Goal: Information Seeking & Learning: Learn about a topic

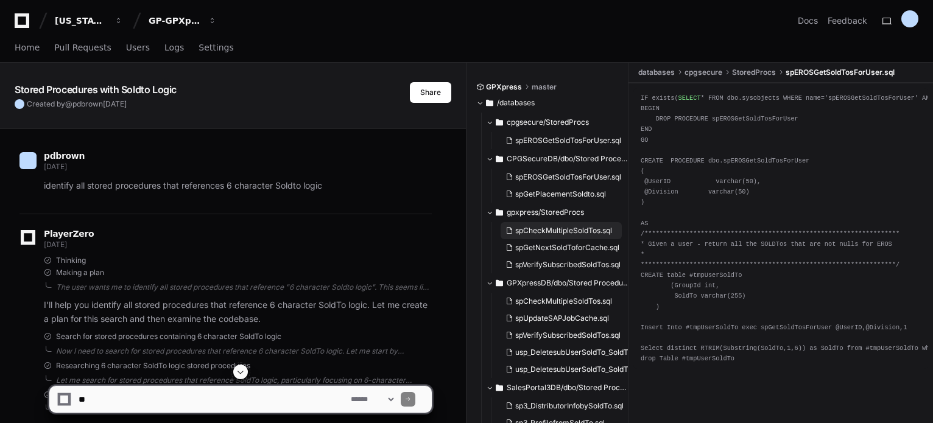
click at [564, 226] on span "spCheckMultipleSoldTos.sql" at bounding box center [563, 231] width 97 height 10
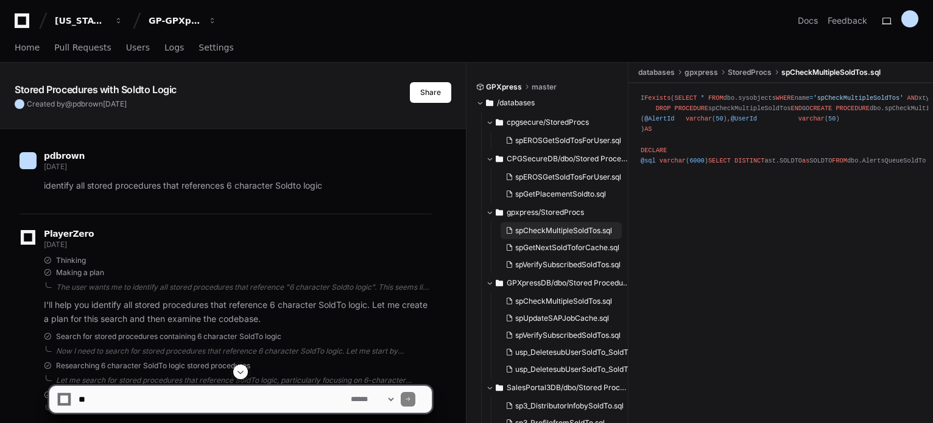
click at [550, 226] on span "spCheckMultipleSoldTos.sql" at bounding box center [563, 231] width 97 height 10
drag, startPoint x: 550, startPoint y: 226, endPoint x: 838, endPoint y: 155, distance: 296.6
click at [838, 155] on div "IF exists ( SELECT * FROM dbo.sysobjects WHERE name = 'spCheckMultipleSoldTos' …" at bounding box center [780, 129] width 280 height 73
click at [746, 158] on div "IF exists ( SELECT * FROM dbo.sysobjects WHERE name = 'spCheckMultipleSoldTos' …" at bounding box center [780, 129] width 280 height 73
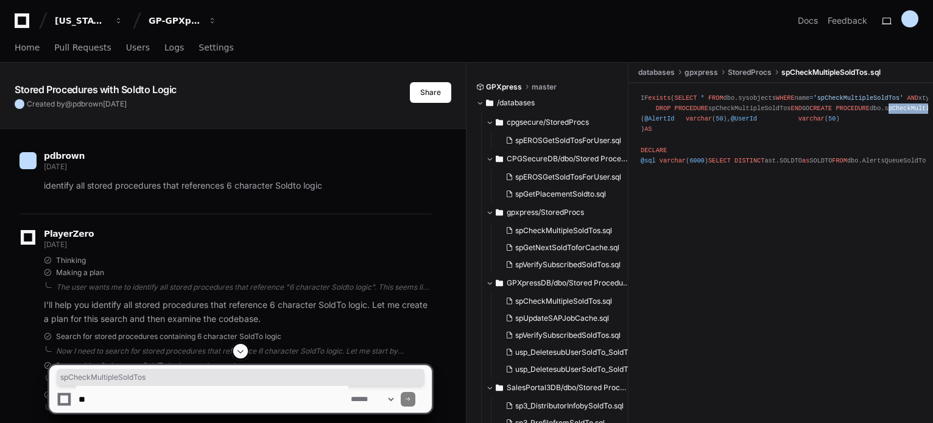
click at [746, 158] on div "IF exists ( SELECT * FROM dbo.sysobjects WHERE name = 'spCheckMultipleSoldTos' …" at bounding box center [780, 129] width 280 height 73
copy div "spCheckMultipleSoldTos"
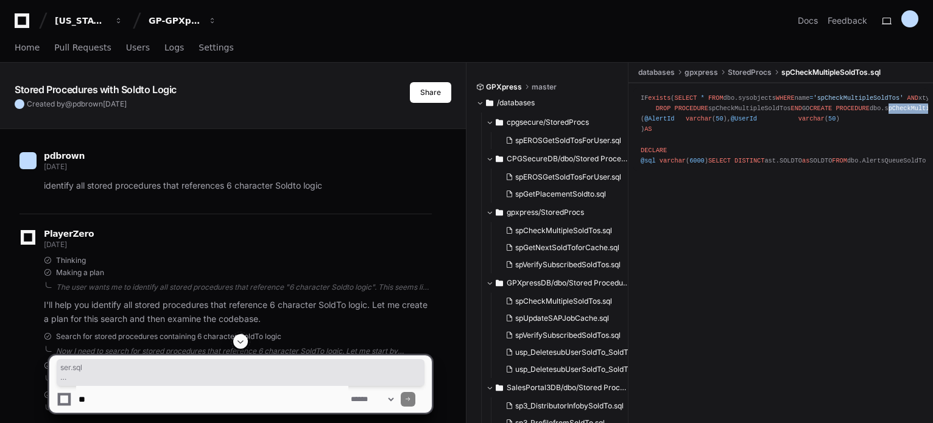
drag, startPoint x: 645, startPoint y: 271, endPoint x: 549, endPoint y: 217, distance: 110.4
click at [550, 216] on div "GPXpress master /databases cpgsecure/StoredProcs spEROSGetSoldTosForUser.sql CP…" at bounding box center [704, 260] width 457 height 395
click at [804, 166] on div "IF exists ( SELECT * FROM dbo.sysobjects WHERE name = 'spCheckMultipleSoldTos' …" at bounding box center [780, 129] width 280 height 73
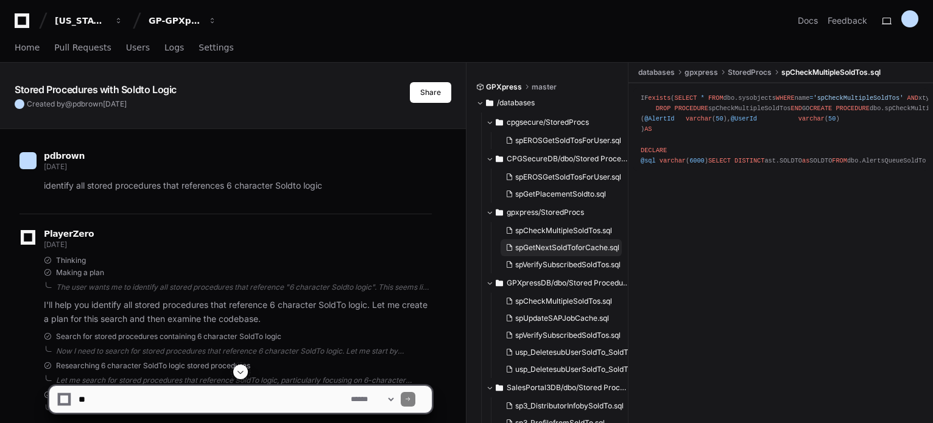
click at [563, 249] on span "spGetNextSoldToforCache.sql" at bounding box center [567, 248] width 104 height 10
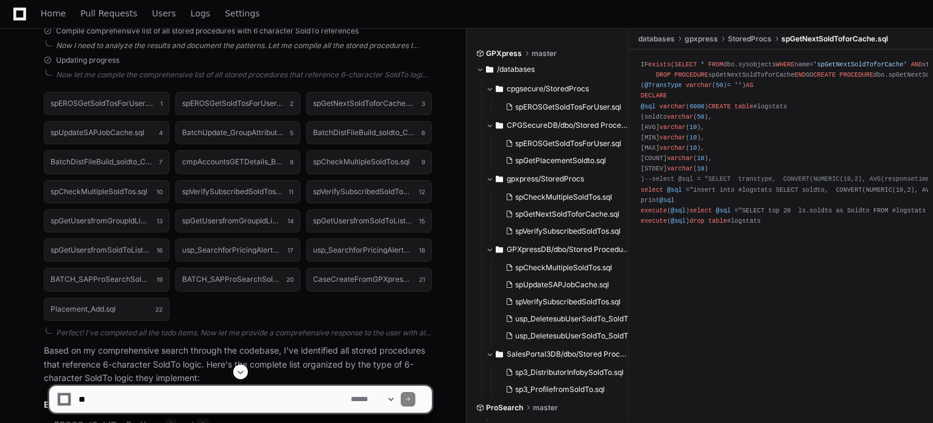
scroll to position [548, 0]
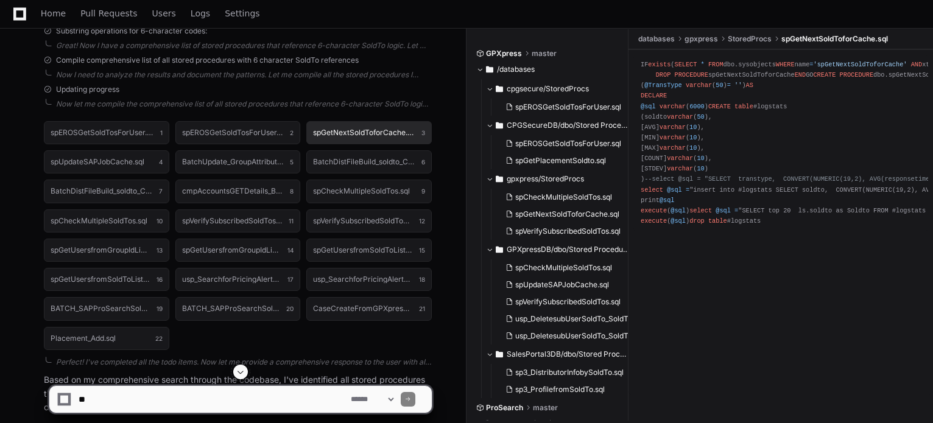
click at [384, 133] on h1 "spGetNextSoldToforCache.sql" at bounding box center [364, 132] width 102 height 7
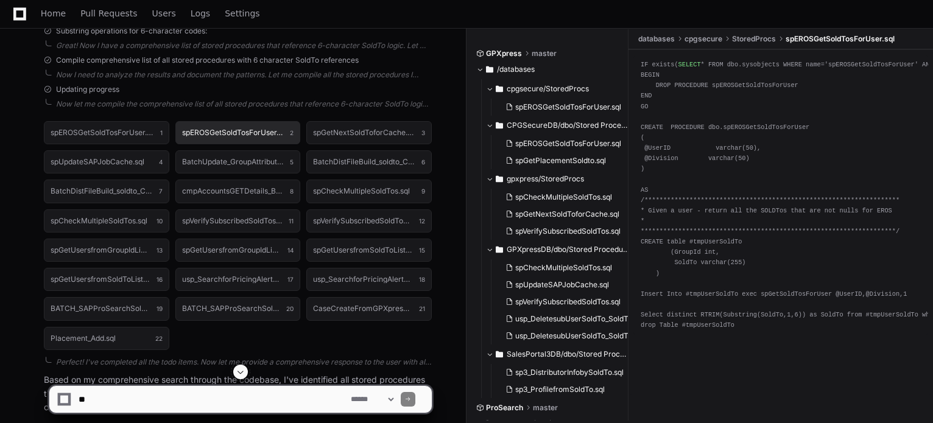
click at [248, 133] on h1 "spEROSGetSoldTosForUser.sql" at bounding box center [233, 132] width 102 height 7
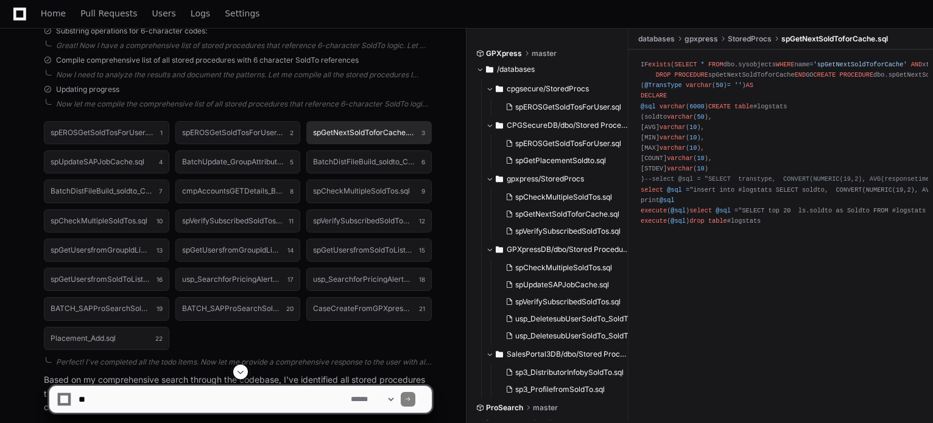
click at [357, 135] on h1 "spGetNextSoldToforCache.sql" at bounding box center [364, 132] width 102 height 7
click at [580, 194] on span "spCheckMultipleSoldTos.sql" at bounding box center [563, 197] width 97 height 10
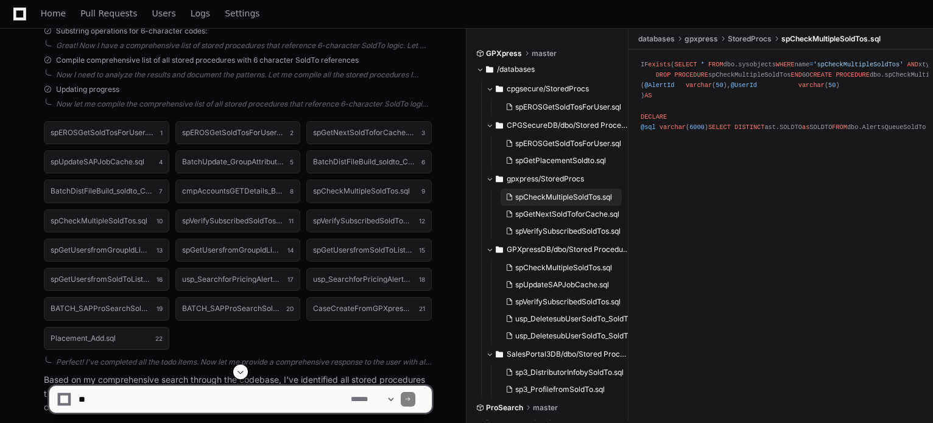
click at [539, 199] on span "spCheckMultipleSoldTos.sql" at bounding box center [563, 197] width 97 height 10
click at [548, 210] on span "spGetNextSoldToforCache.sql" at bounding box center [567, 214] width 104 height 10
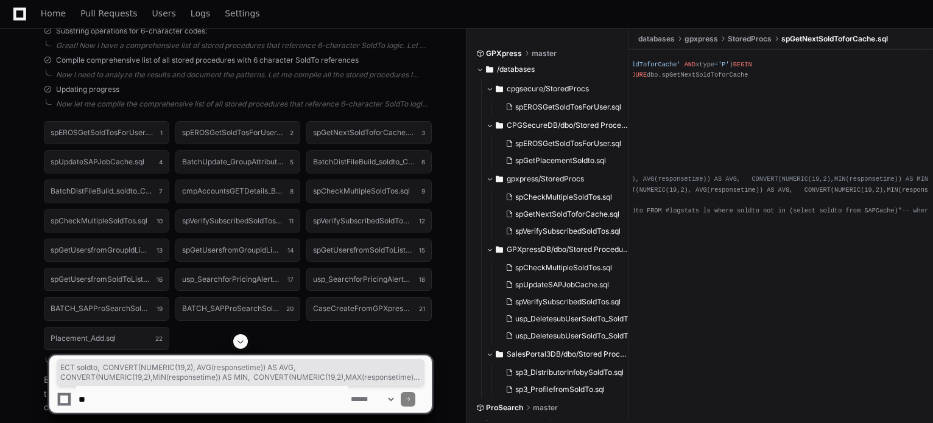
scroll to position [0, 375]
drag, startPoint x: 779, startPoint y: 262, endPoint x: 934, endPoint y: 262, distance: 155.8
click at [728, 231] on pre "IF exists ( SELECT * FROM dbo.sysobjects WHERE name = 'spGetNextSoldToforCache'…" at bounding box center [780, 143] width 295 height 177
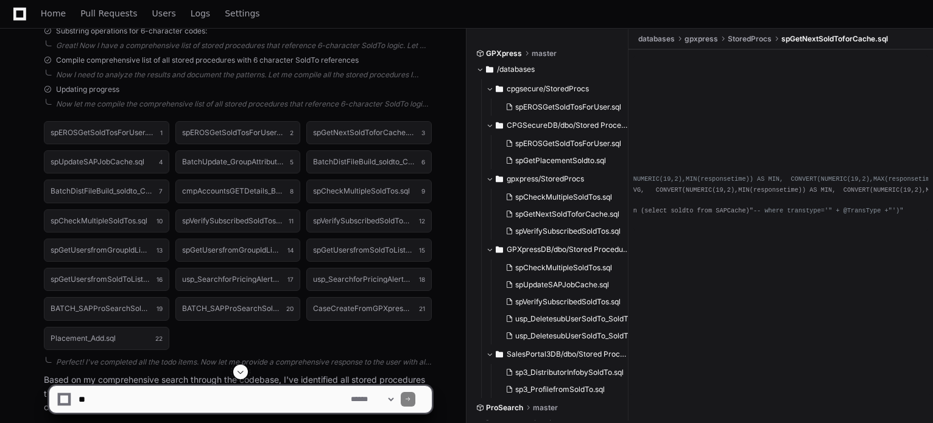
drag, startPoint x: 794, startPoint y: 224, endPoint x: 791, endPoint y: 236, distance: 12.0
click at [793, 226] on pre "IF exists ( SELECT * FROM dbo.sysobjects WHERE name = 'spGetNextSoldToforCache'…" at bounding box center [780, 143] width 295 height 177
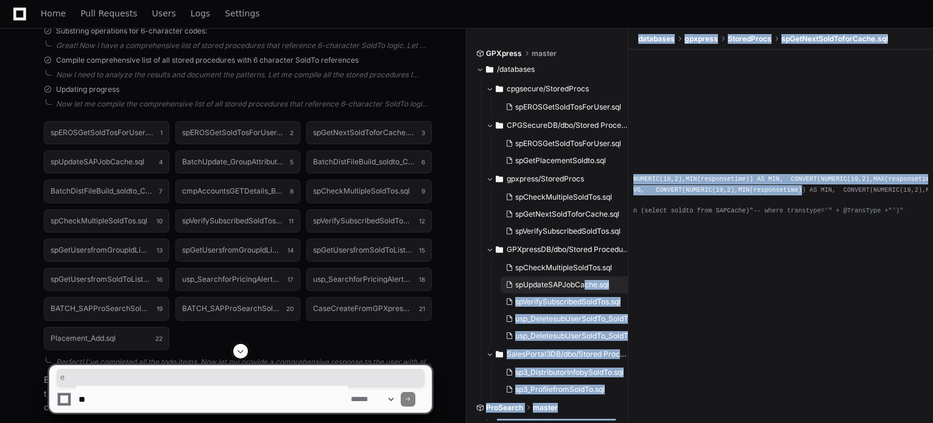
scroll to position [0, 0]
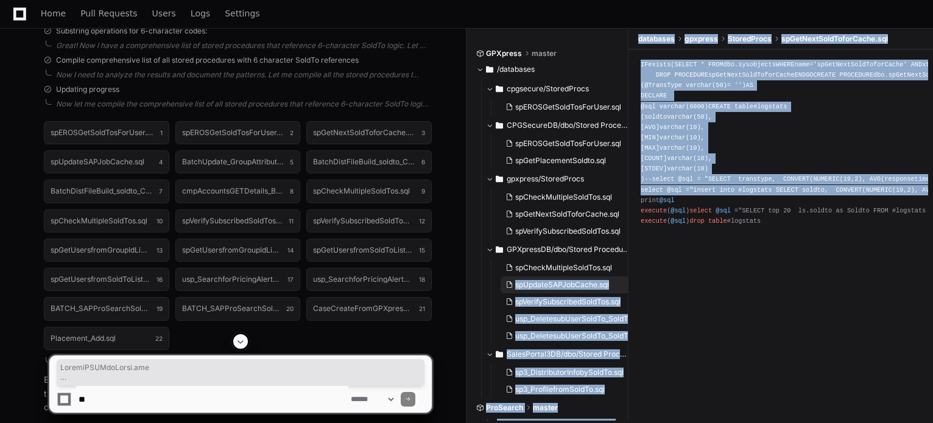
drag, startPoint x: 754, startPoint y: 265, endPoint x: 519, endPoint y: 291, distance: 235.8
click at [516, 291] on div "GPXpress master /databases cpgsecure/StoredProcs spEROSGetSoldTosForUser.sql CP…" at bounding box center [704, 226] width 457 height 395
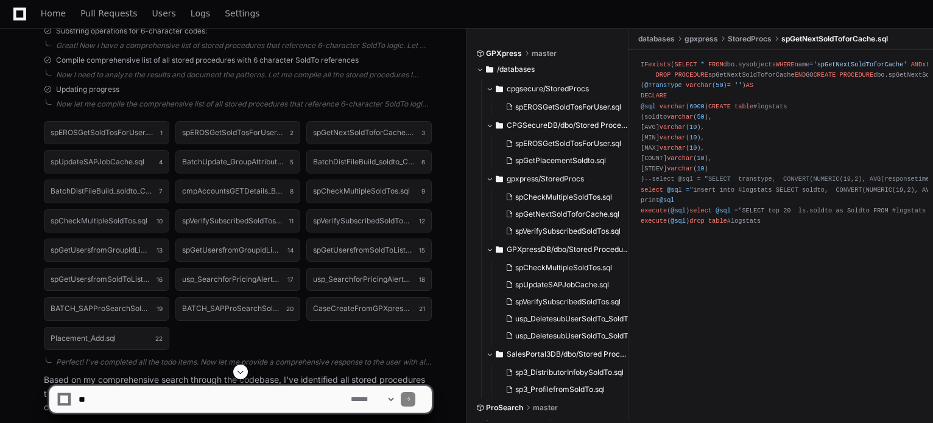
click at [818, 226] on div "IF exists ( SELECT * FROM dbo.sysobjects WHERE name = 'spGetNextSoldToforCache'…" at bounding box center [780, 143] width 280 height 167
click at [597, 197] on span "spCheckMultipleSoldTos.sql" at bounding box center [563, 197] width 97 height 10
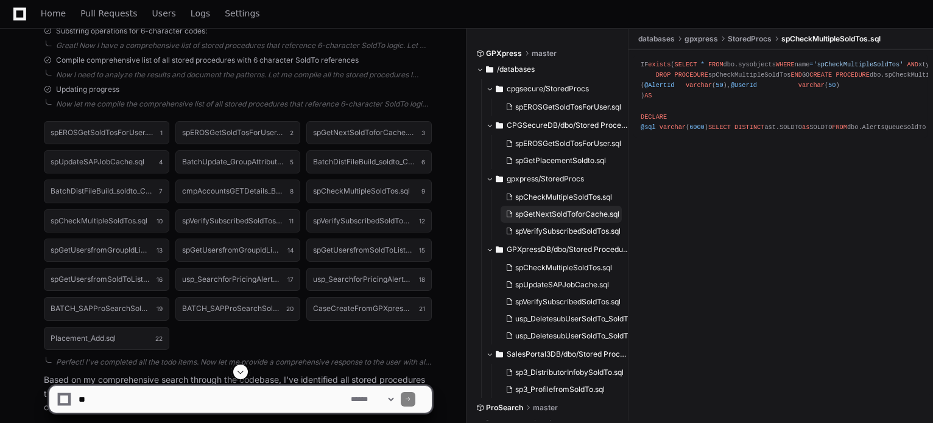
click at [562, 220] on button "spGetNextSoldToforCache.sql" at bounding box center [560, 214] width 121 height 17
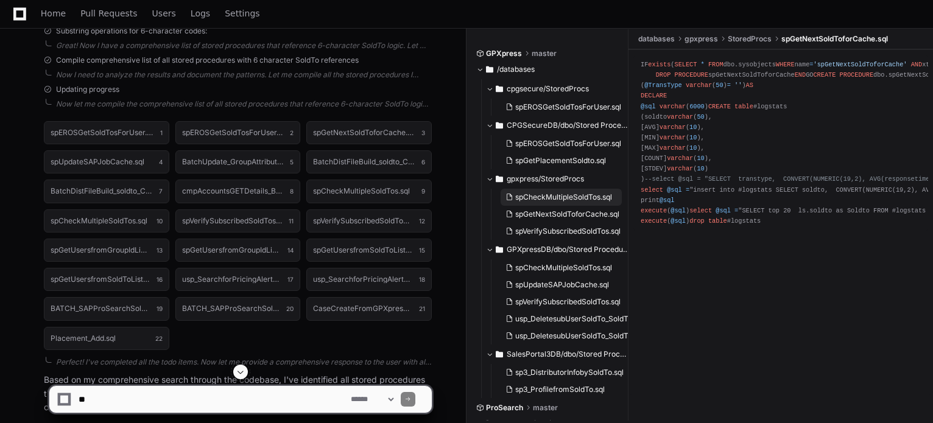
click at [542, 192] on button "spCheckMultipleSoldTos.sql" at bounding box center [560, 197] width 121 height 17
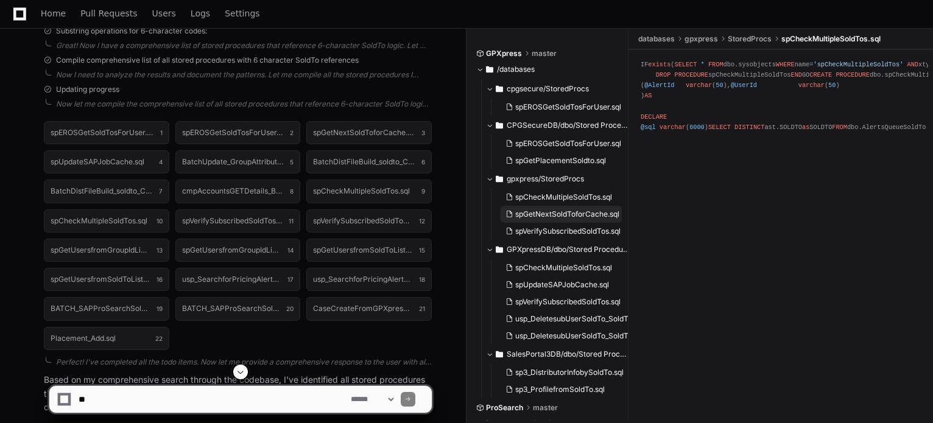
click at [561, 211] on span "spGetNextSoldToforCache.sql" at bounding box center [567, 214] width 104 height 10
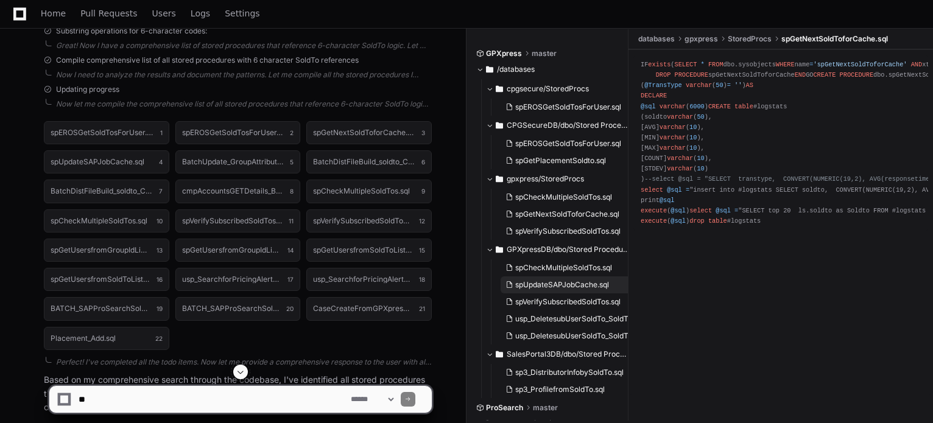
click at [555, 286] on span "spUpdateSAPJobCache.sql" at bounding box center [562, 285] width 94 height 10
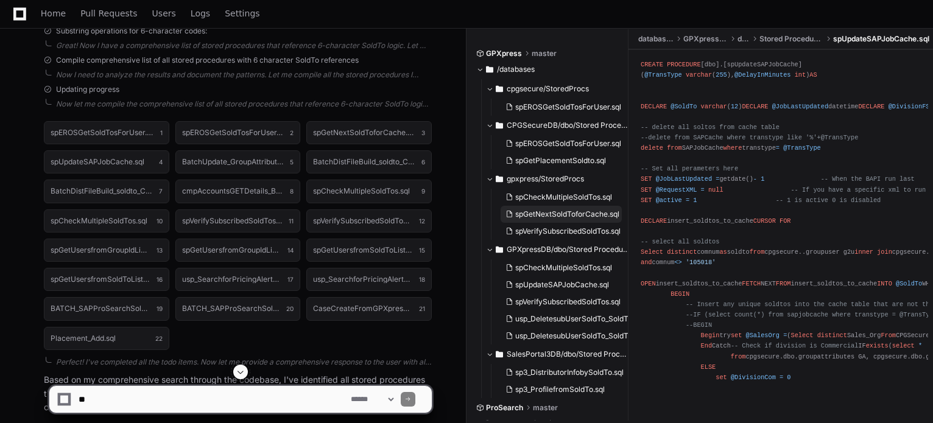
click at [546, 214] on span "spGetNextSoldToforCache.sql" at bounding box center [567, 214] width 104 height 10
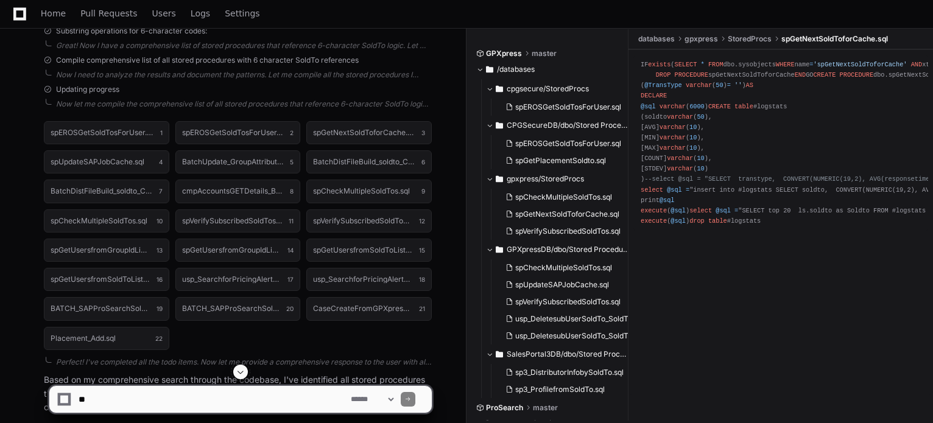
click at [750, 129] on div "IF exists ( SELECT * FROM dbo.sysobjects WHERE name = 'spGetNextSoldToforCache'…" at bounding box center [780, 143] width 280 height 167
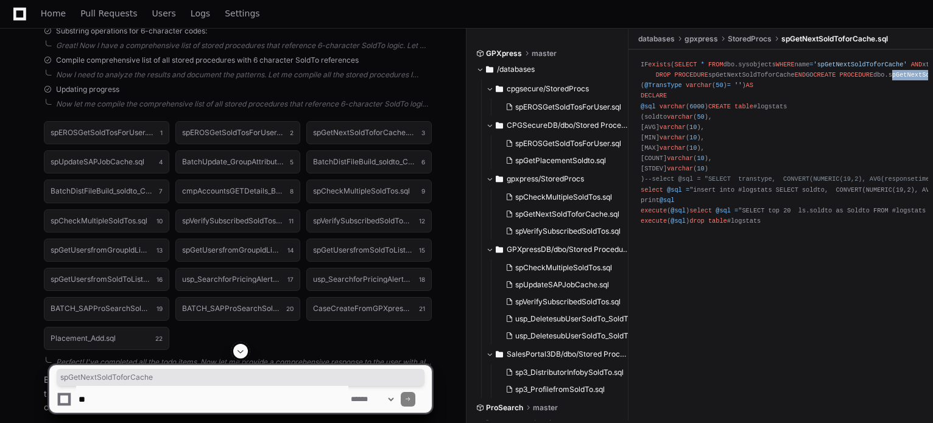
click at [750, 129] on div "IF exists ( SELECT * FROM dbo.sysobjects WHERE name = 'spGetNextSoldToforCache'…" at bounding box center [780, 143] width 280 height 167
copy div "spGetNextSoldToforCache"
click at [564, 212] on span "spGetNextSoldToforCache.sql" at bounding box center [567, 214] width 104 height 10
click at [549, 228] on span "spVerifySubscribedSoldTos.sql" at bounding box center [567, 231] width 105 height 10
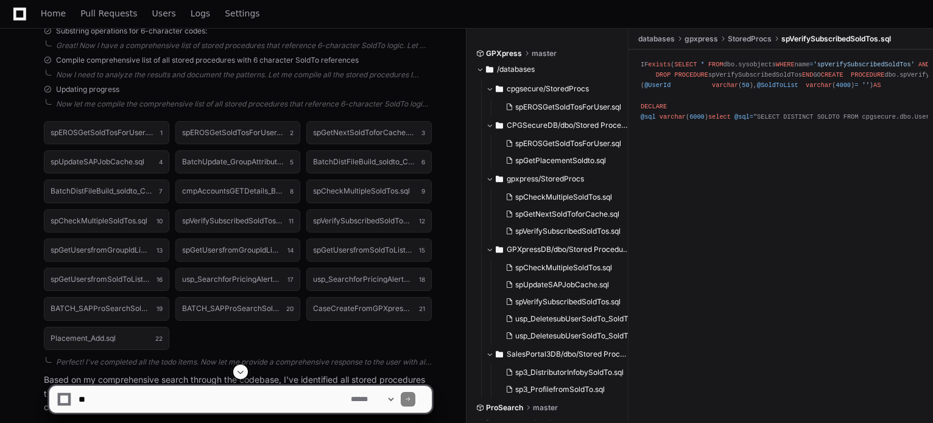
click at [753, 122] on div "IF exists ( SELECT * FROM dbo.sysobjects WHERE name = 'spVerifySubscribedSoldTo…" at bounding box center [780, 91] width 280 height 63
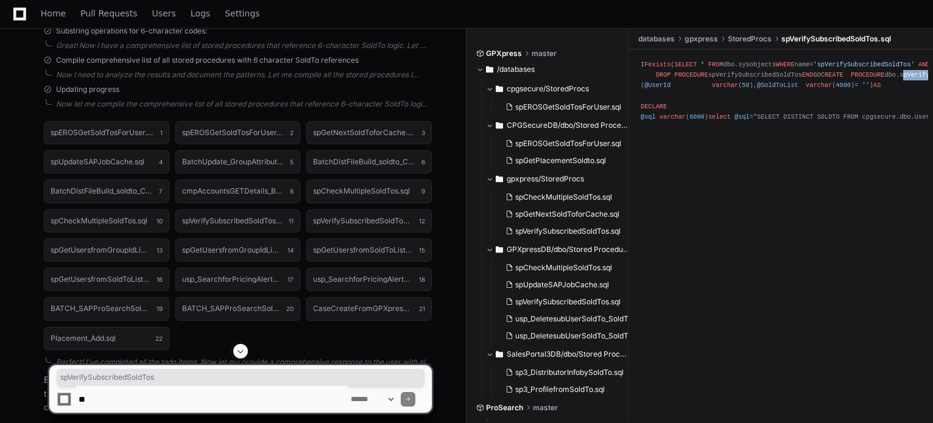
click at [753, 122] on div "IF exists ( SELECT * FROM dbo.sysobjects WHERE name = 'spVerifySubscribedSoldTo…" at bounding box center [780, 91] width 280 height 63
copy div "spVerifySubscribedSoldTos"
click at [541, 323] on span "usp_DeletesubUserSoldTo_SoldTo_RefID.sql" at bounding box center [590, 319] width 150 height 10
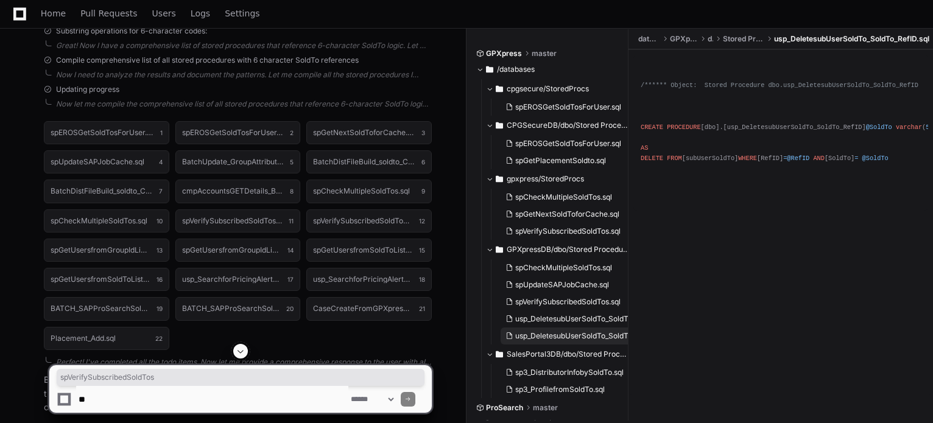
click at [547, 338] on span "usp_DeletesubUserSoldTo_SoldTo_UserID.sql" at bounding box center [592, 336] width 155 height 10
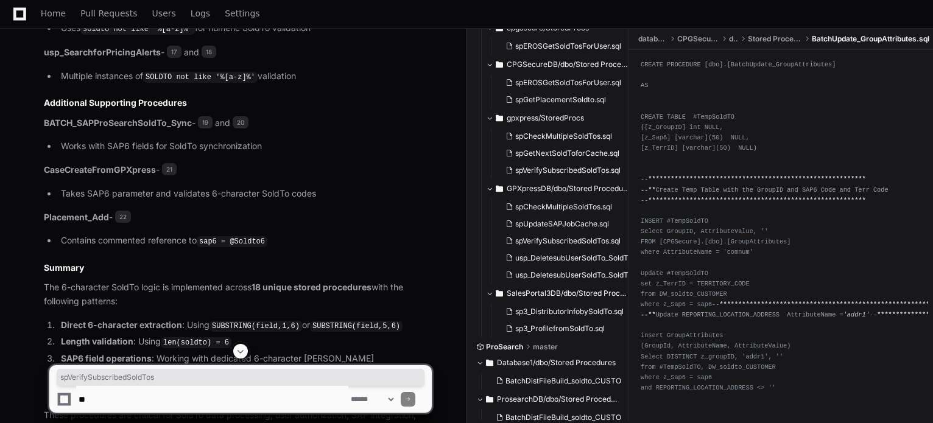
scroll to position [1826, 0]
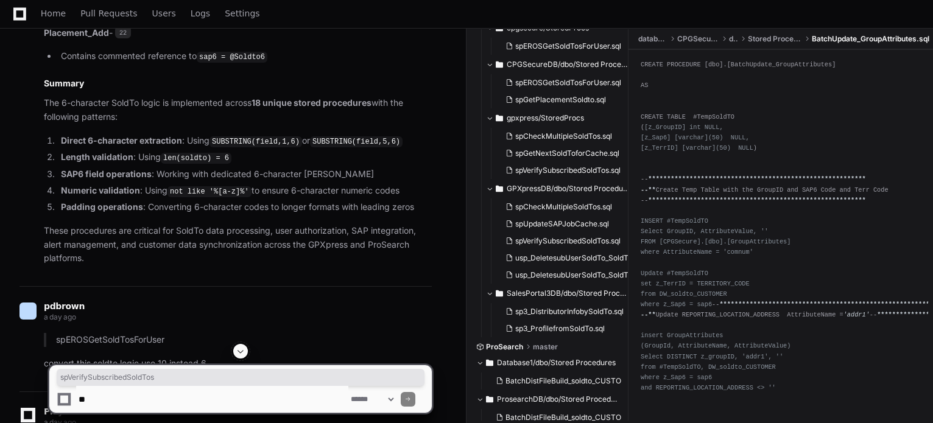
click at [147, 394] on textarea at bounding box center [212, 399] width 272 height 27
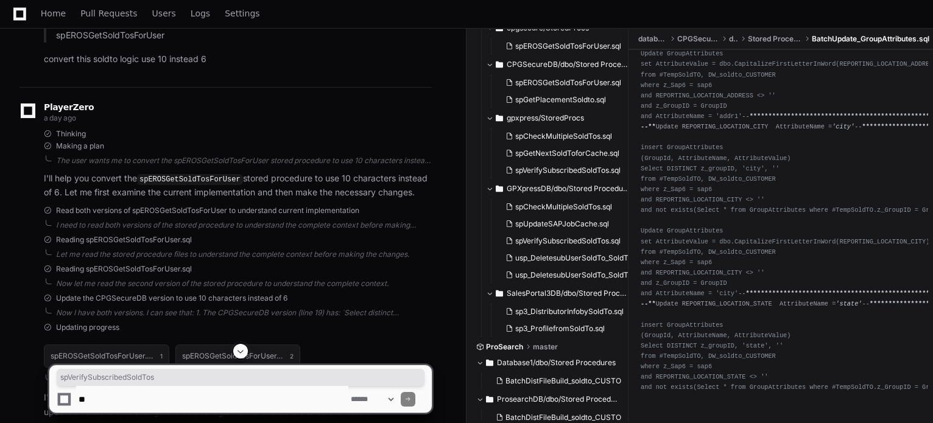
scroll to position [0, 0]
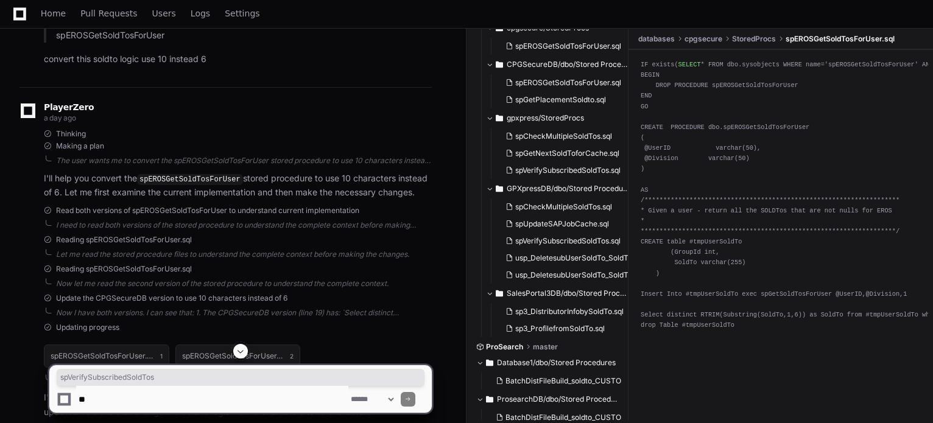
click at [245, 351] on span at bounding box center [241, 351] width 10 height 10
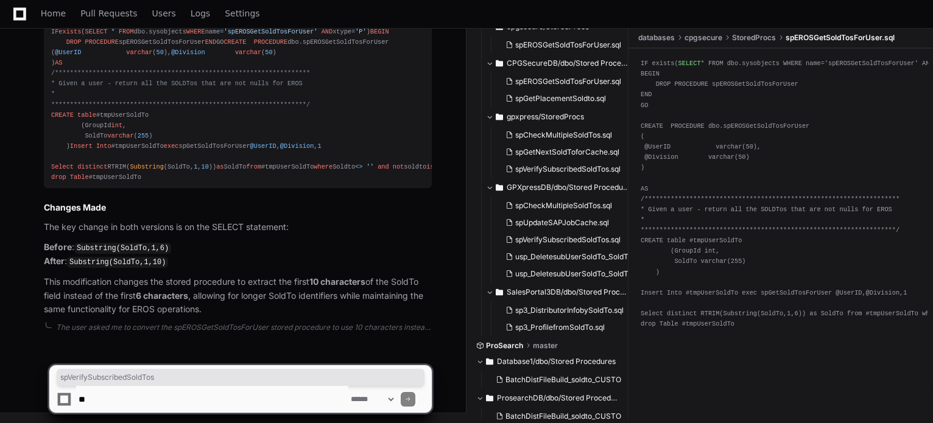
scroll to position [2966, 0]
click at [99, 401] on textarea at bounding box center [212, 399] width 272 height 27
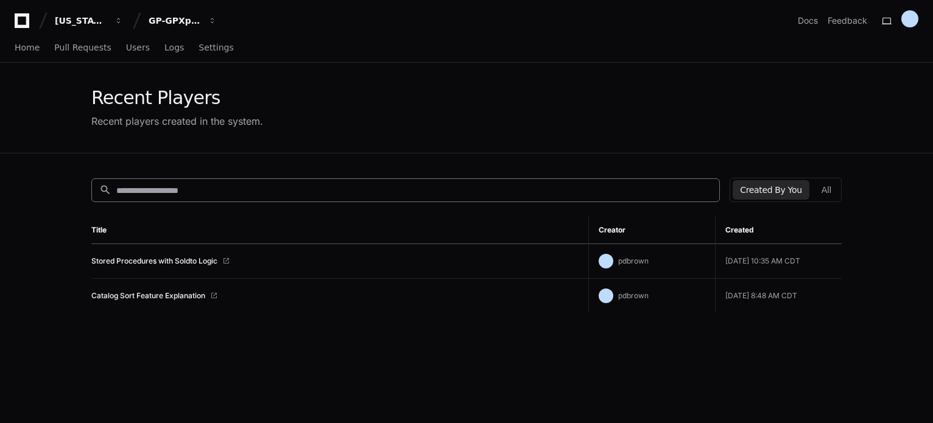
click at [233, 189] on input at bounding box center [413, 190] width 595 height 12
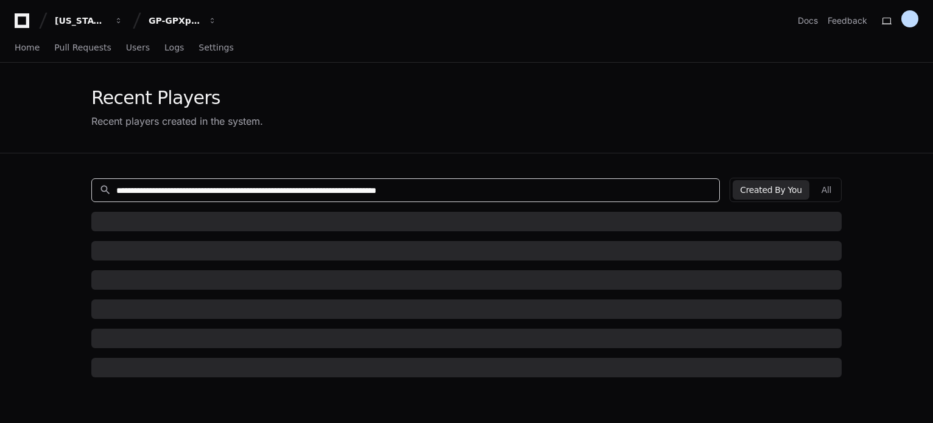
type input "**********"
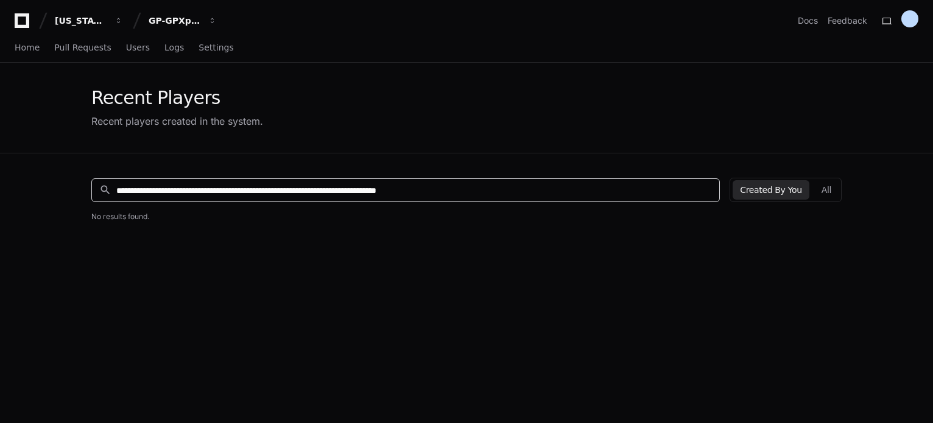
click at [499, 189] on input "**********" at bounding box center [413, 190] width 595 height 12
drag, startPoint x: 499, startPoint y: 187, endPoint x: -27, endPoint y: 185, distance: 526.0
click at [0, 185] on html "**********" at bounding box center [466, 288] width 933 height 577
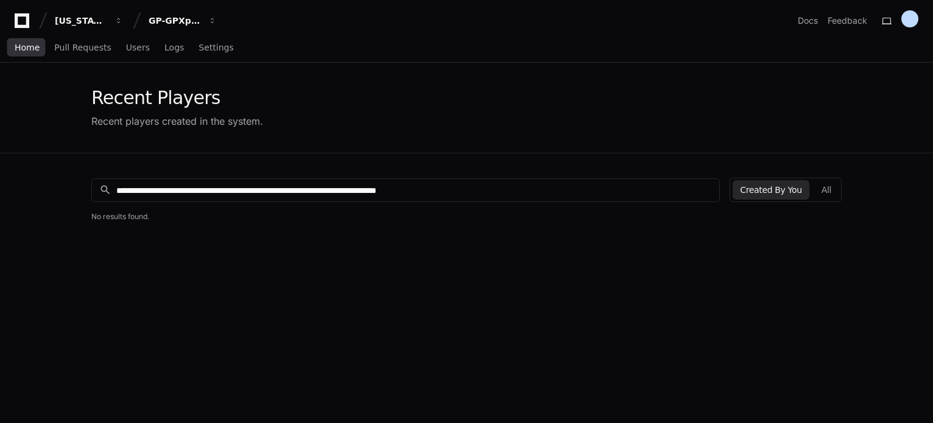
click at [23, 46] on span "Home" at bounding box center [27, 47] width 25 height 7
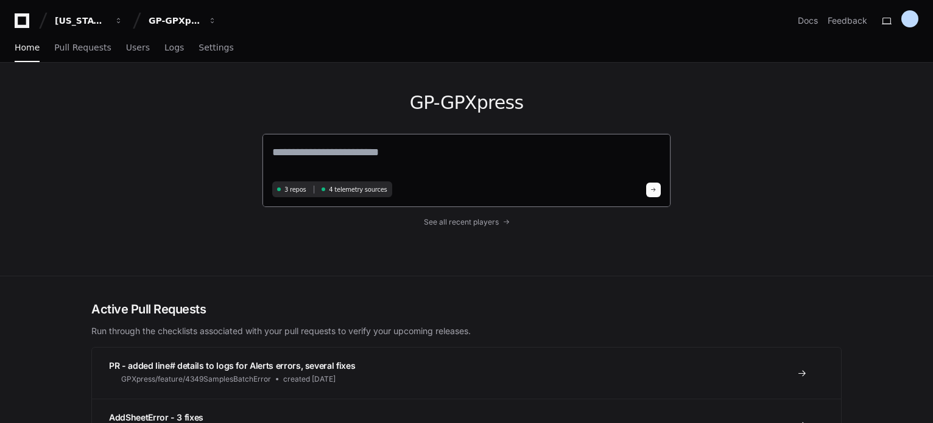
click at [378, 155] on textarea at bounding box center [466, 161] width 388 height 34
paste textarea "**********"
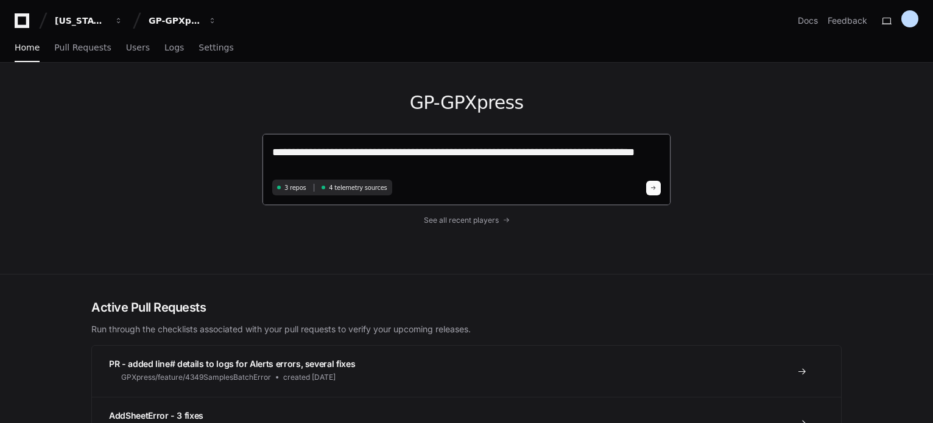
type textarea "**********"
click at [654, 187] on span at bounding box center [653, 188] width 6 height 6
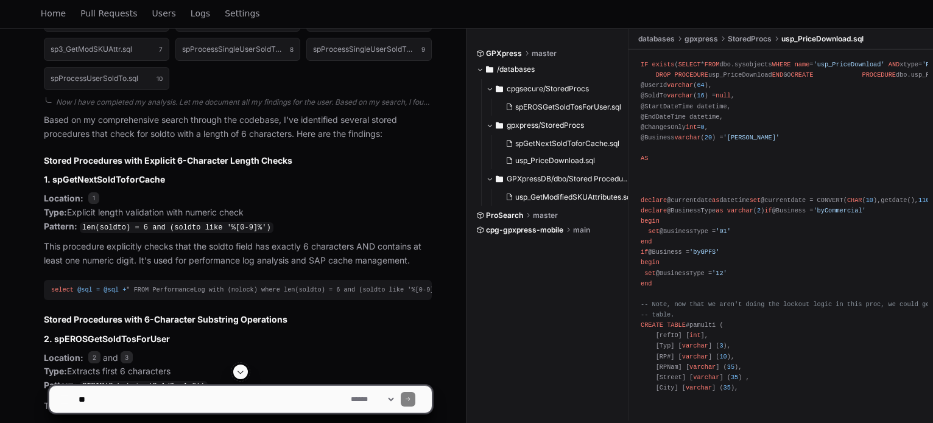
scroll to position [874, 0]
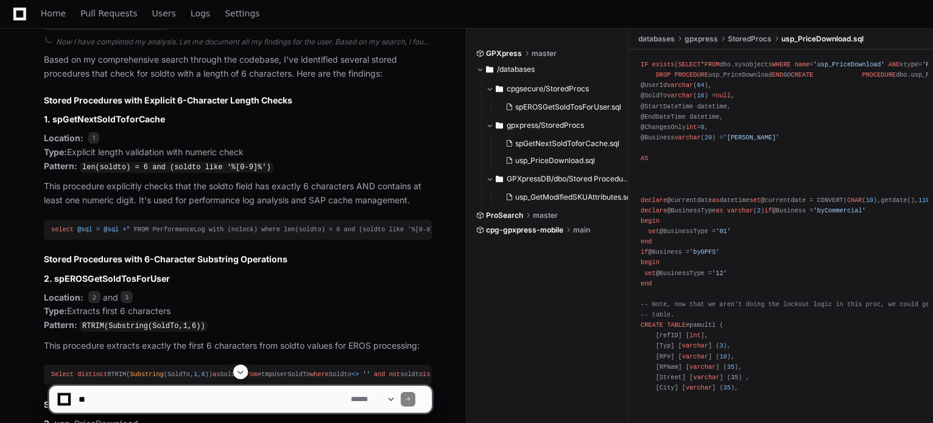
click at [119, 122] on h3 "1. spGetNextSoldToforCache" at bounding box center [238, 119] width 388 height 12
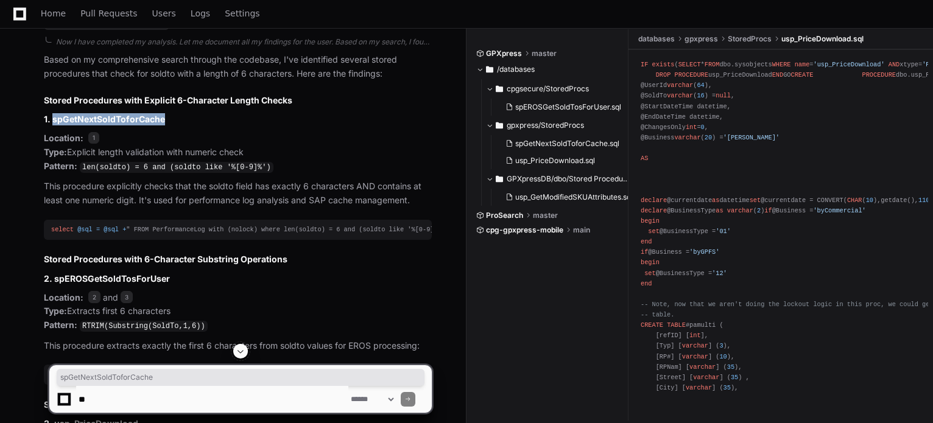
copy h3 "spGetNextSoldToforCache"
click at [577, 141] on span "spGetNextSoldToforCache.sql" at bounding box center [567, 144] width 104 height 10
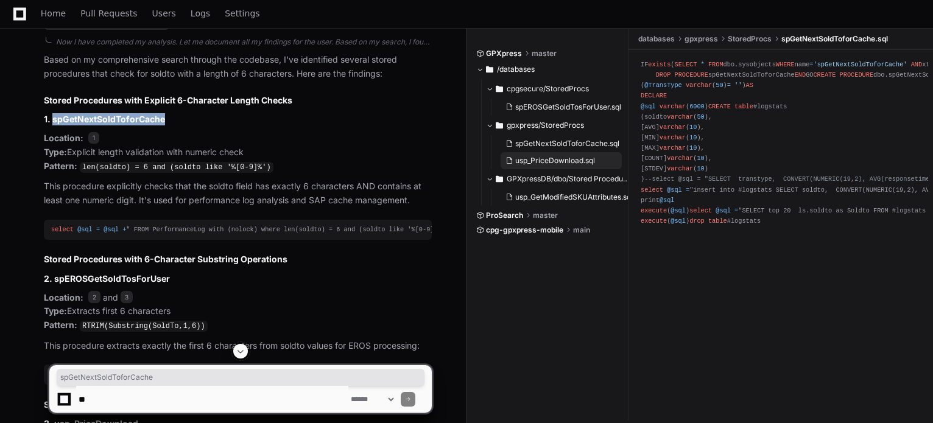
click at [567, 158] on span "usp_PriceDownload.sql" at bounding box center [555, 161] width 80 height 10
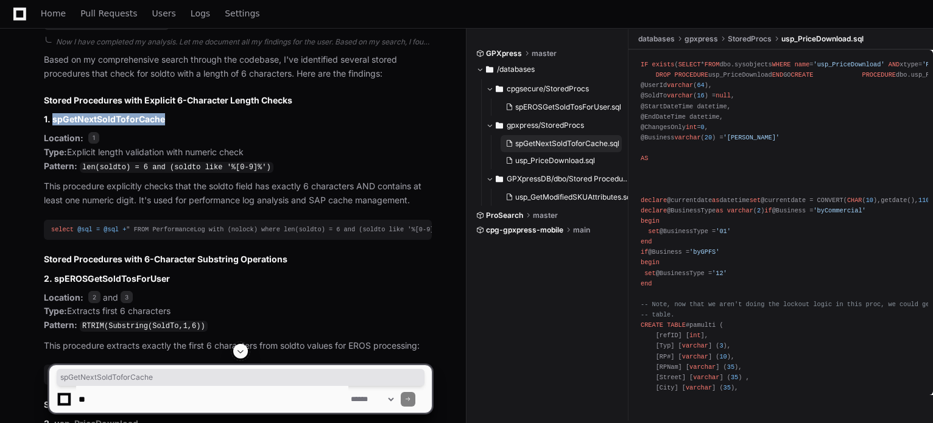
click at [571, 141] on span "spGetNextSoldToforCache.sql" at bounding box center [567, 144] width 104 height 10
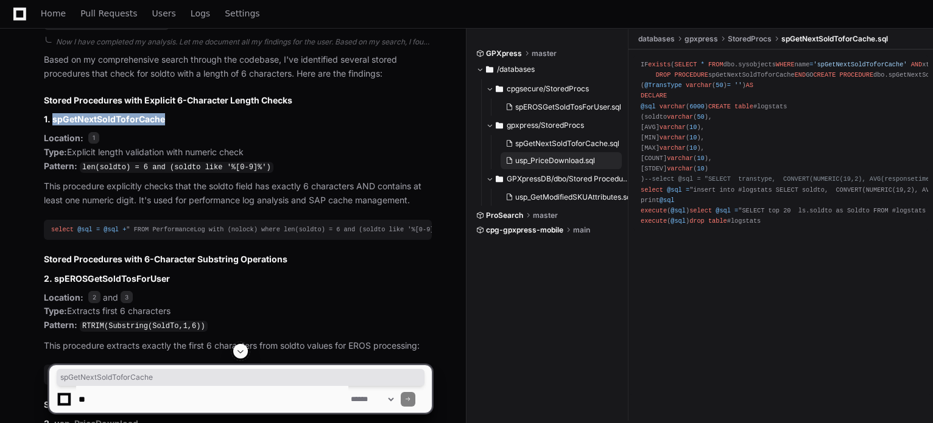
click at [564, 158] on span "usp_PriceDownload.sql" at bounding box center [555, 161] width 80 height 10
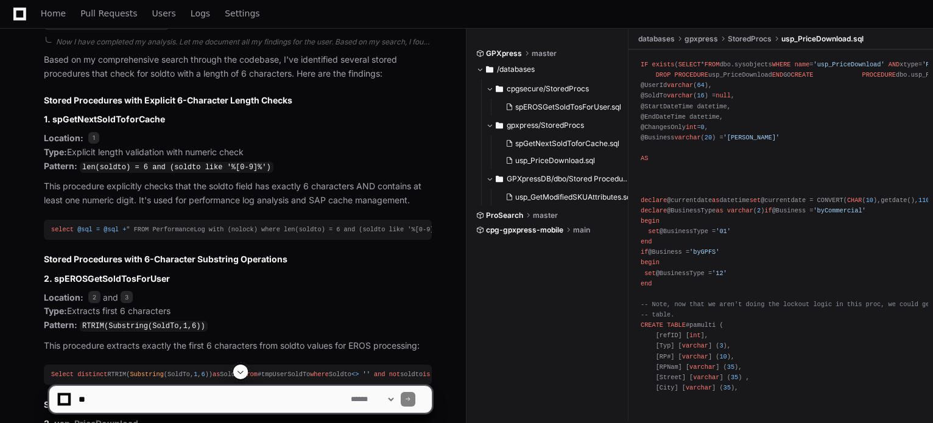
click at [741, 86] on div "IF exists ( SELECT * FROM dbo.sysobjects WHERE name = 'usp_PriceDownload' AND x…" at bounding box center [780, 425] width 280 height 730
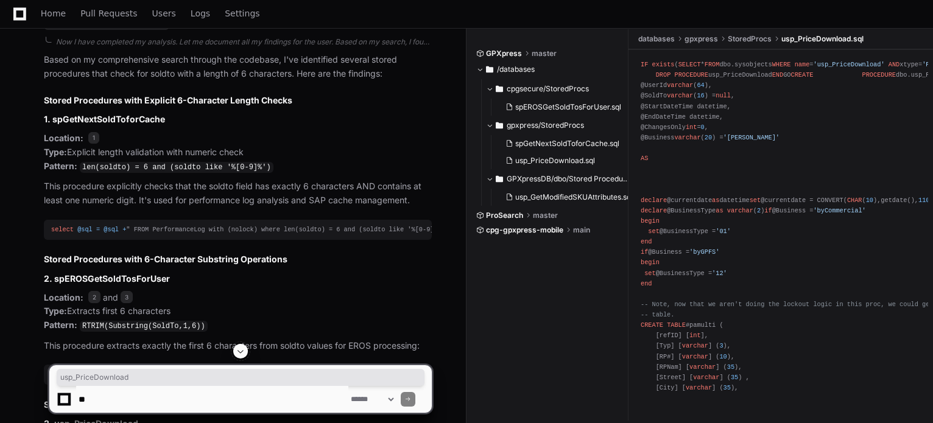
copy div "usp_PriceDownload"
